Goal: Transaction & Acquisition: Purchase product/service

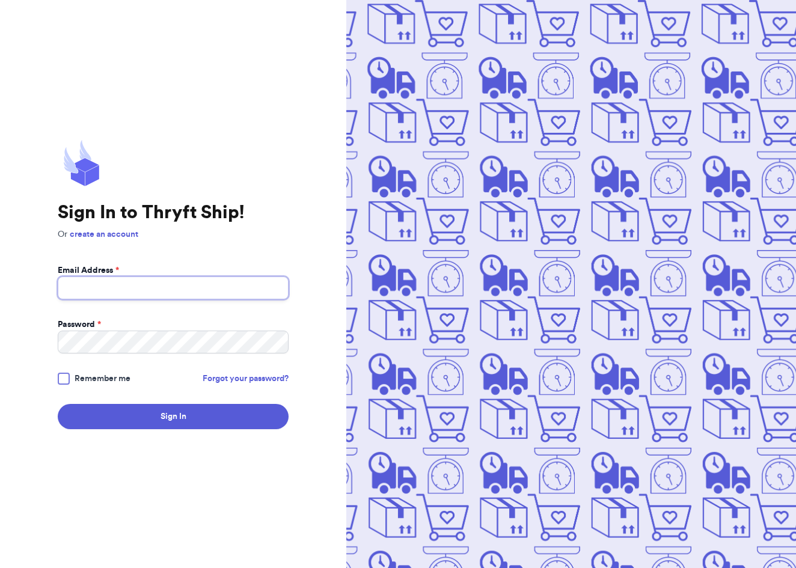
type input "[EMAIL_ADDRESS][DOMAIN_NAME]"
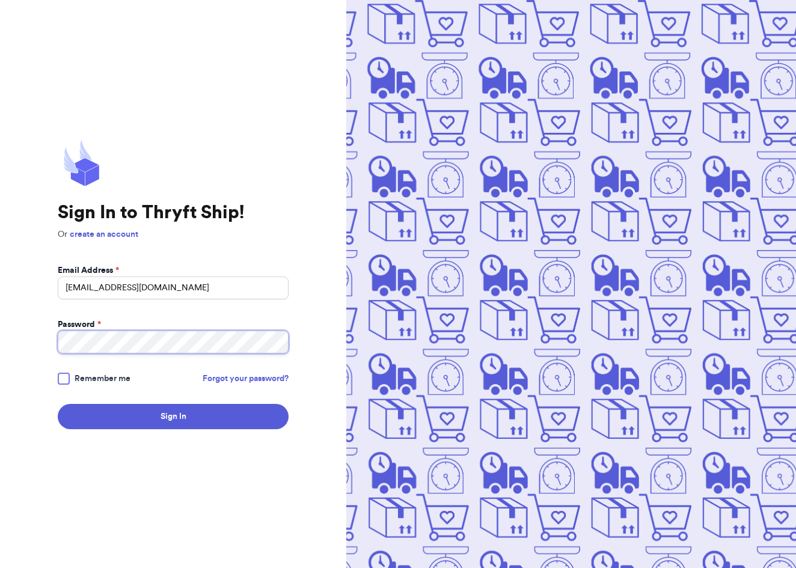
click at [173, 417] on button "Sign In" at bounding box center [173, 416] width 231 height 25
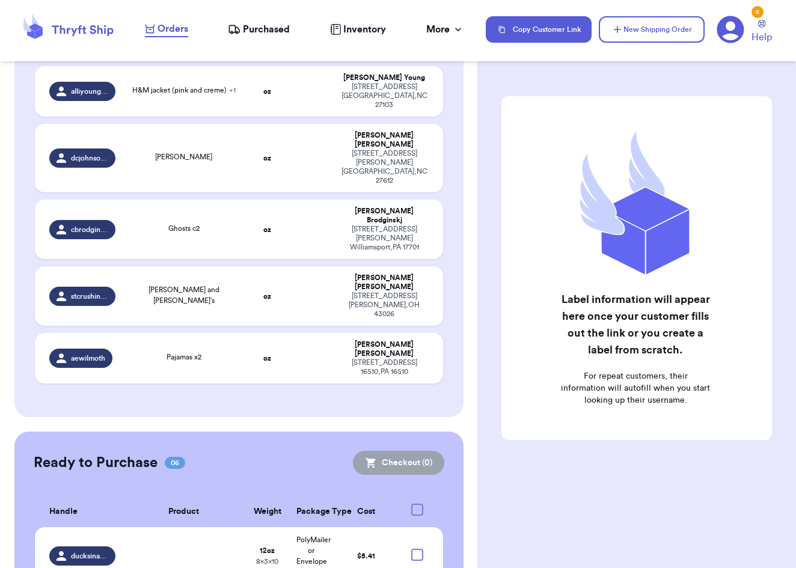
scroll to position [1867, 0]
click at [418, 505] on div at bounding box center [417, 511] width 12 height 12
click at [417, 504] on input "checkbox" at bounding box center [417, 504] width 1 height 1
checkbox input "true"
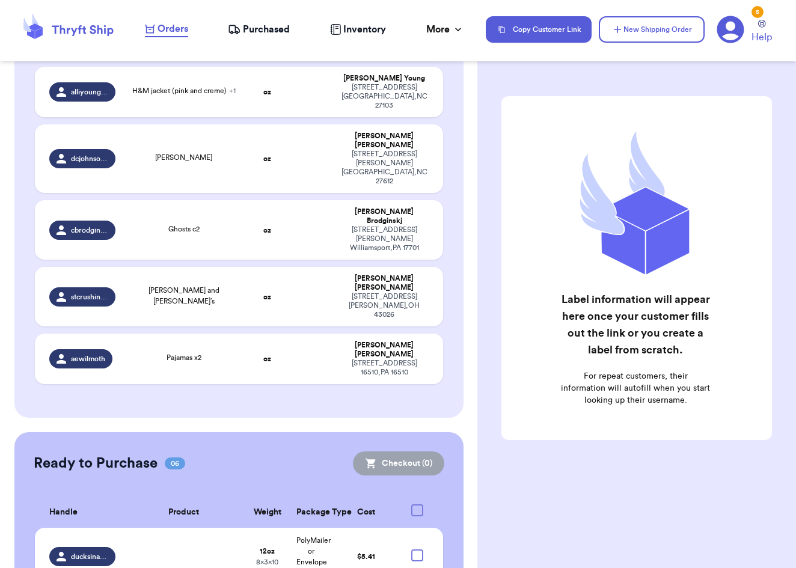
checkbox input "true"
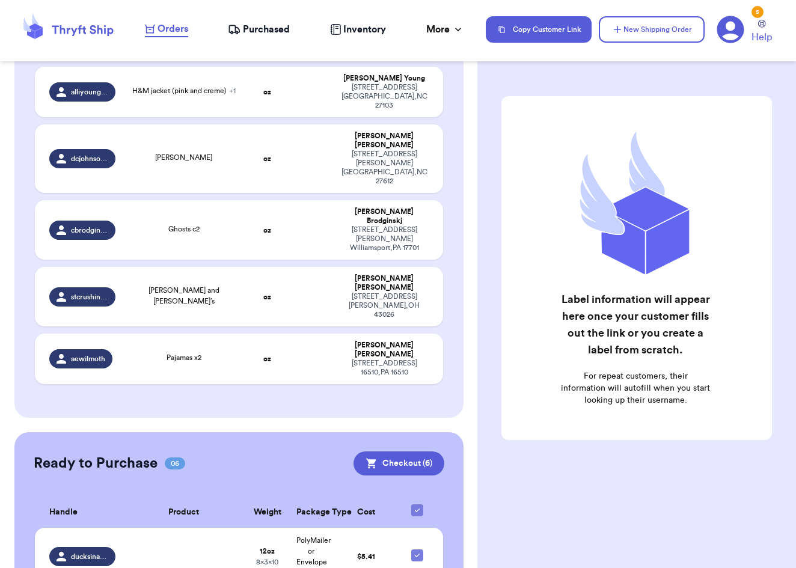
checkbox input "false"
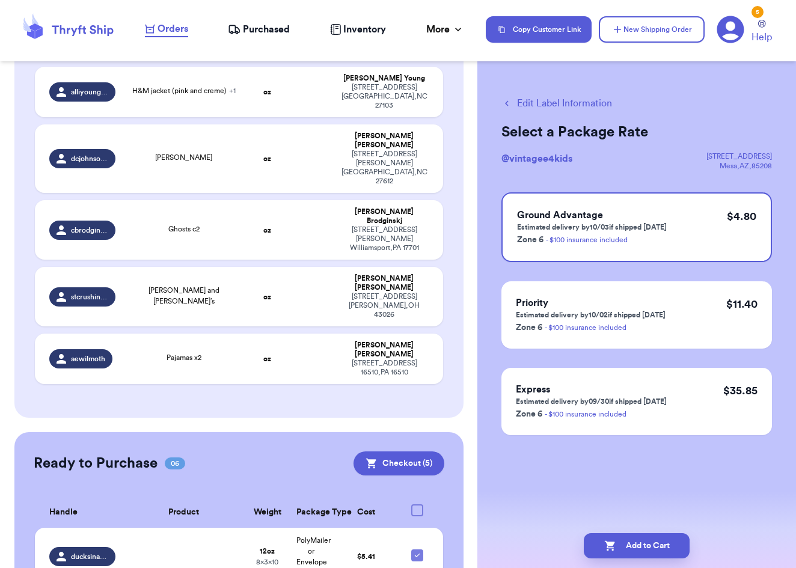
checkbox input "false"
click at [420, 452] on button "Checkout ( 4 )" at bounding box center [399, 464] width 91 height 24
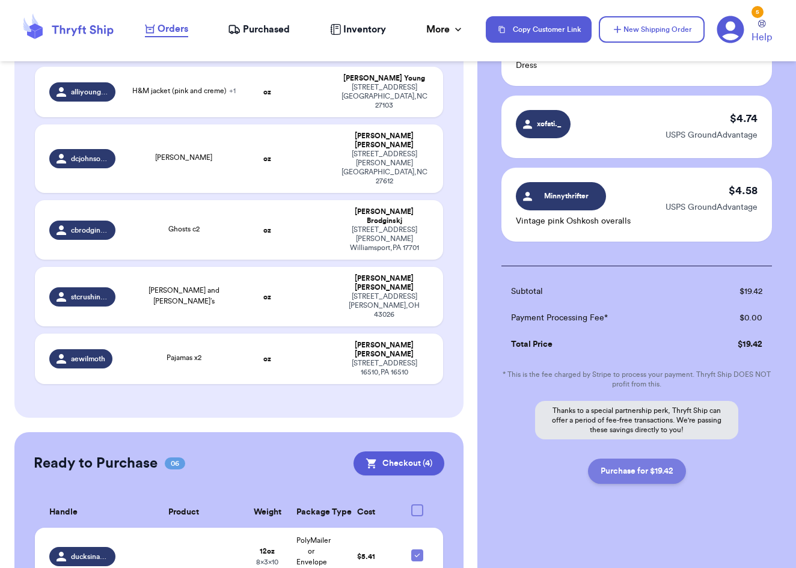
scroll to position [209, 0]
click at [604, 470] on button "Purchase for $19.42" at bounding box center [637, 471] width 98 height 25
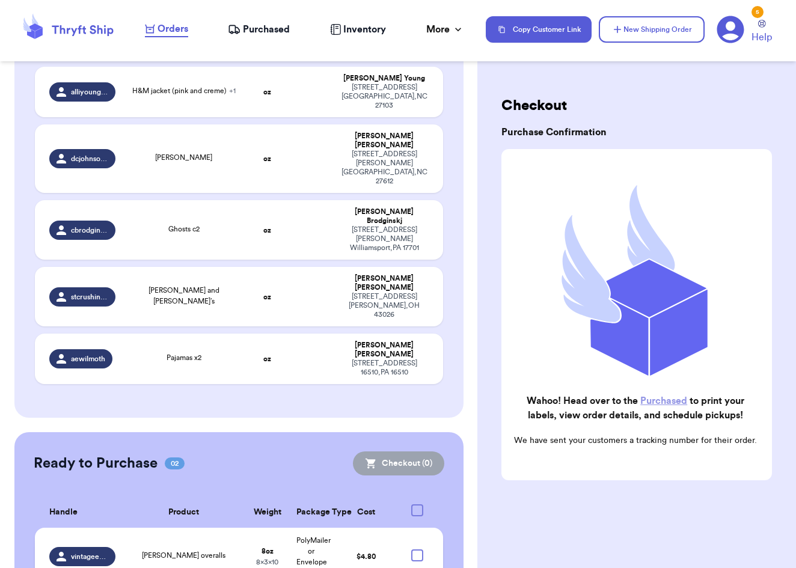
scroll to position [1607, 0]
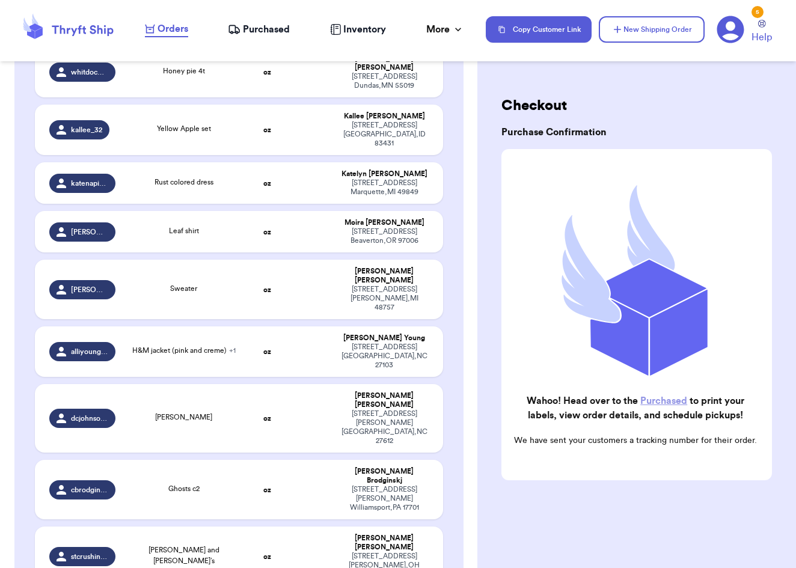
click at [256, 32] on span "Purchased" at bounding box center [266, 29] width 47 height 14
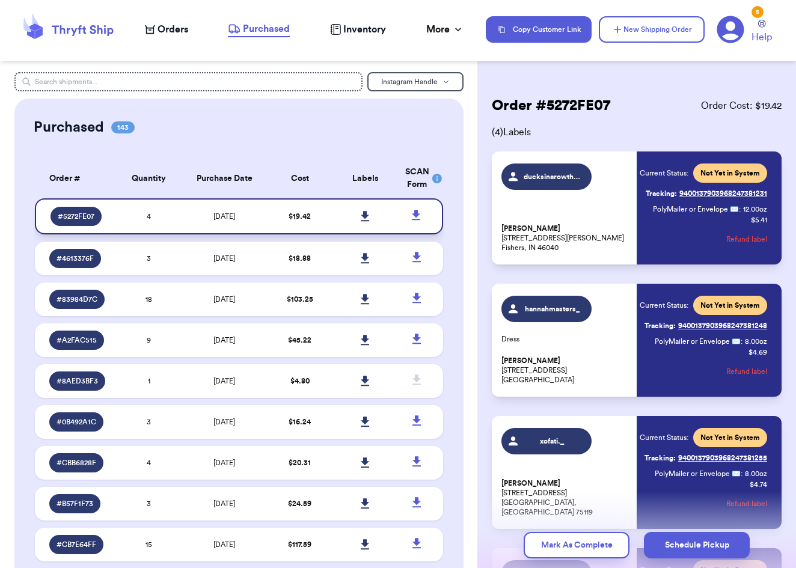
click at [364, 221] on icon at bounding box center [365, 216] width 8 height 10
